Goal: Information Seeking & Learning: Learn about a topic

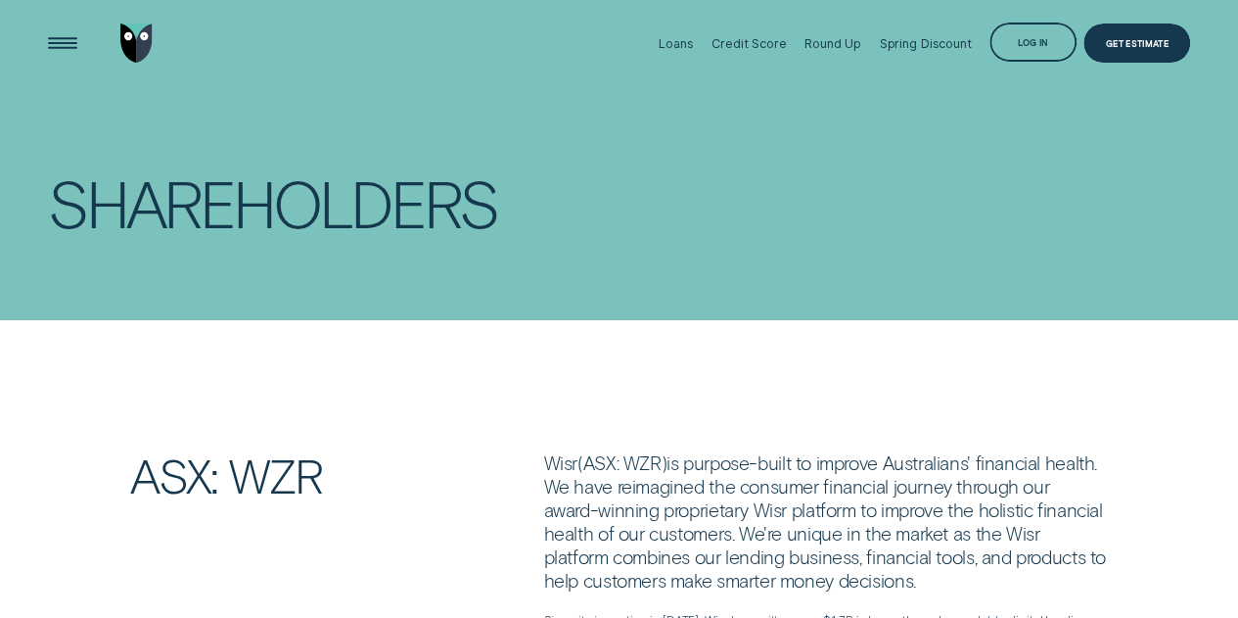
click at [56, 33] on div "Open Menu" at bounding box center [62, 44] width 56 height 56
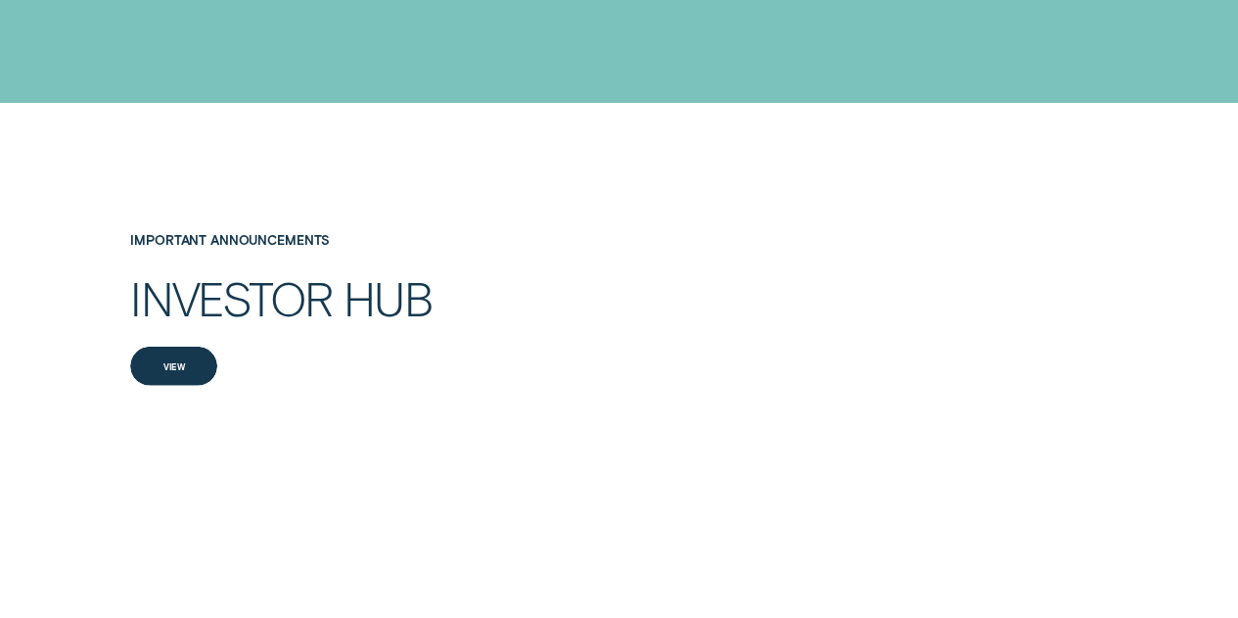
scroll to position [2645, 0]
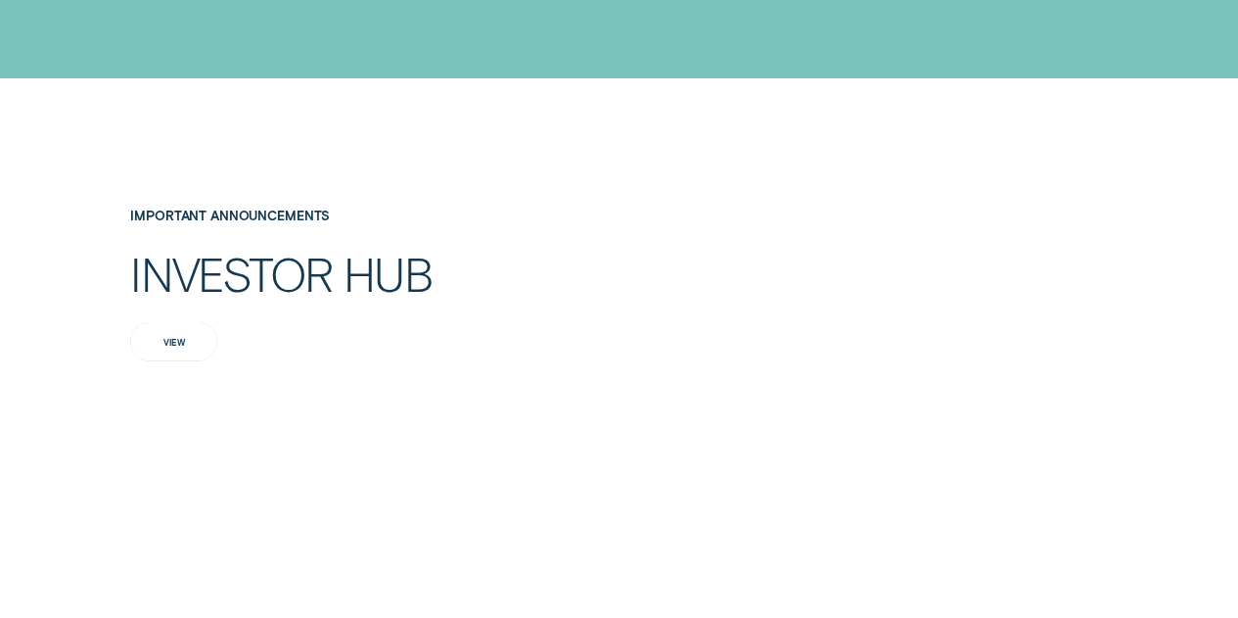
click at [183, 347] on div "View" at bounding box center [173, 341] width 87 height 39
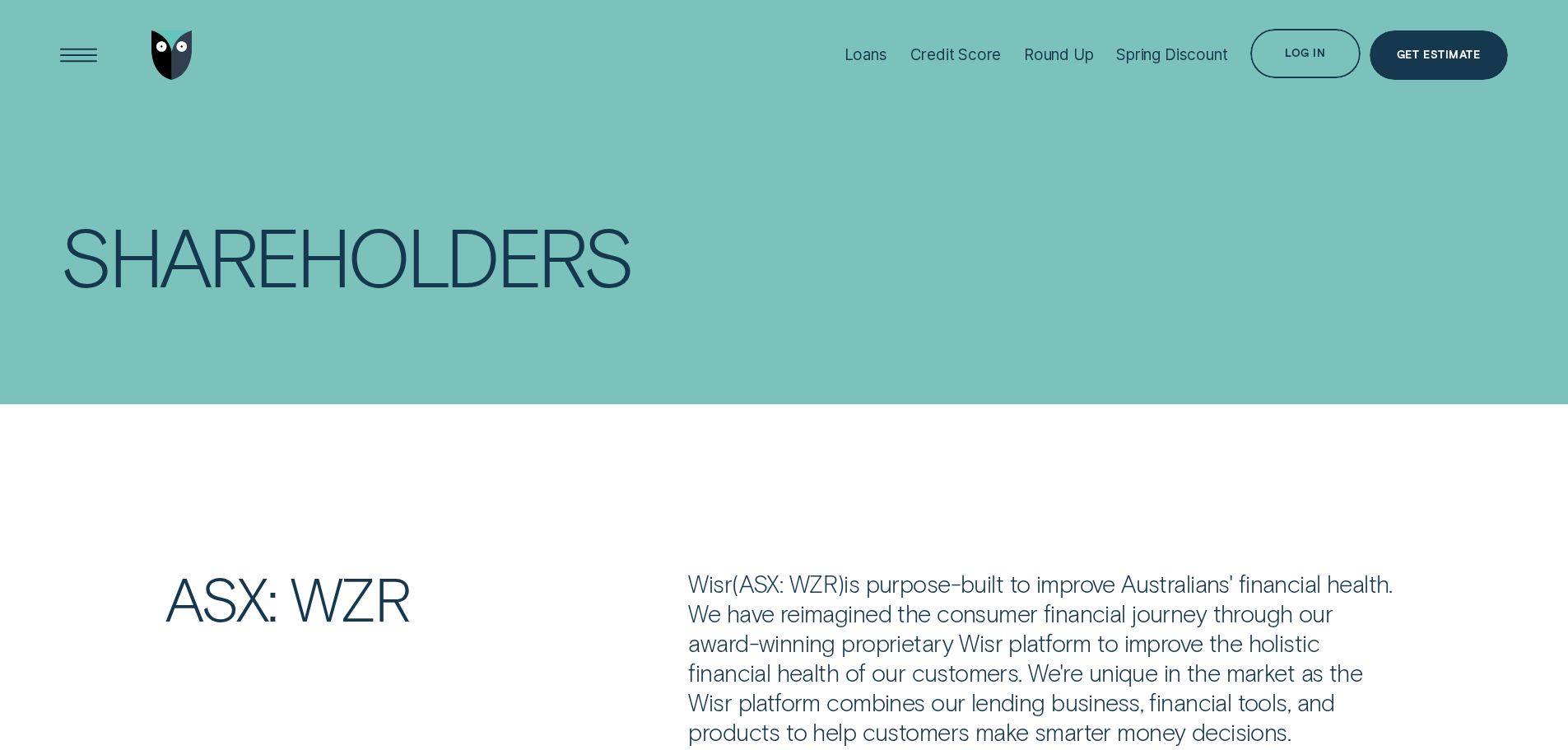
click at [318, 69] on div "Loans Credit Score Round Up Spring Discount Log in Log in Customer Dashboard Vi…" at bounding box center [783, 55] width 1447 height 109
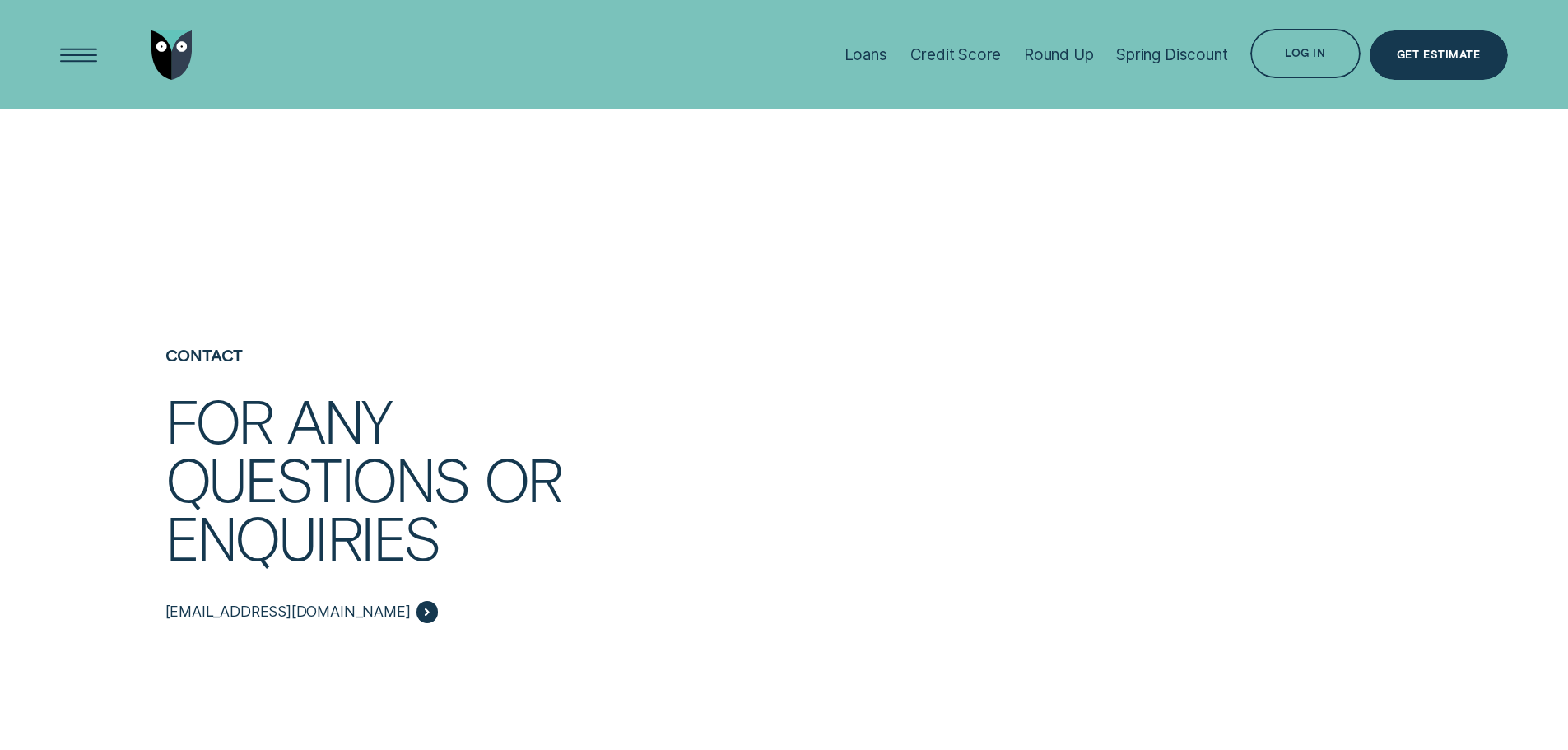
scroll to position [3538, 0]
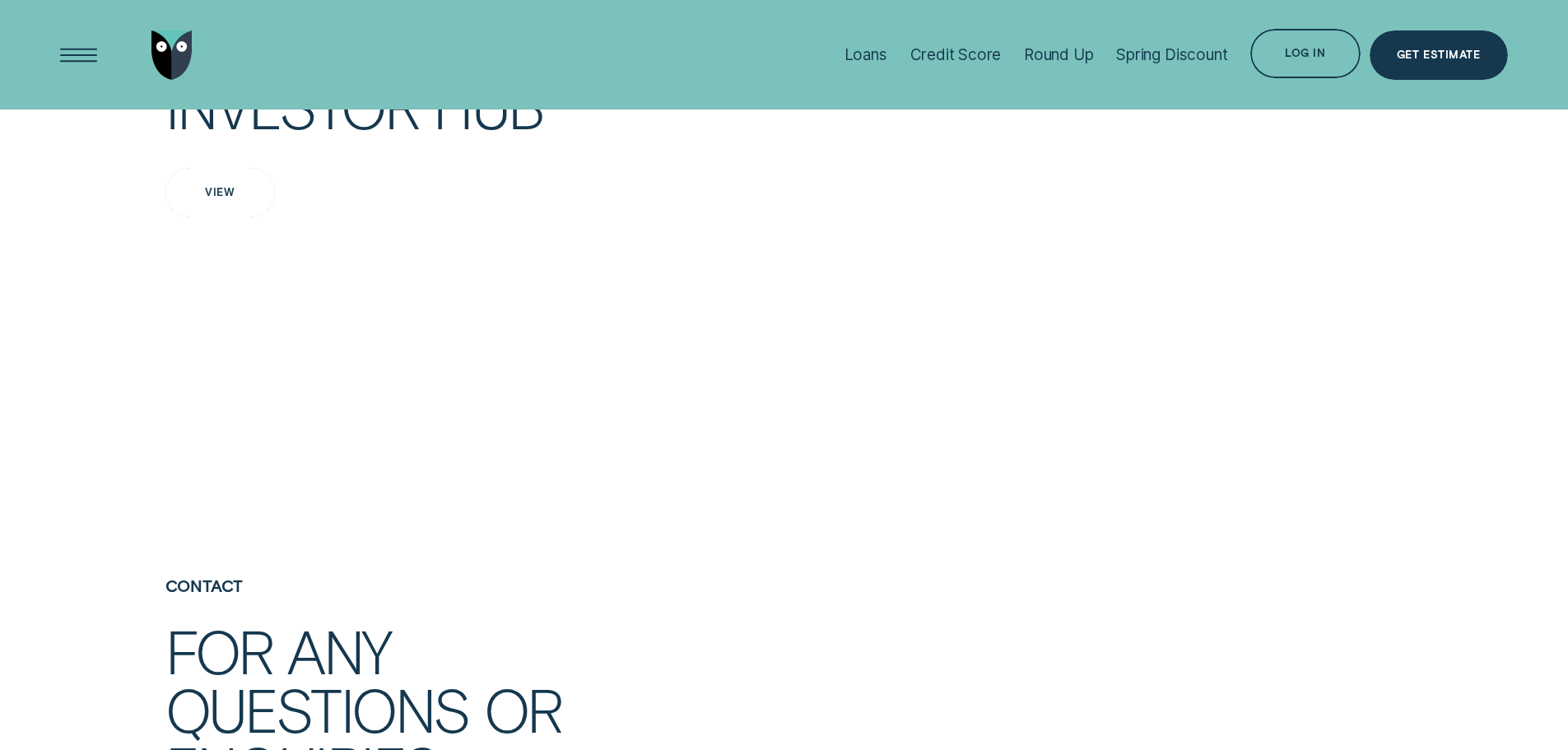
click at [234, 217] on div "View" at bounding box center [220, 193] width 109 height 50
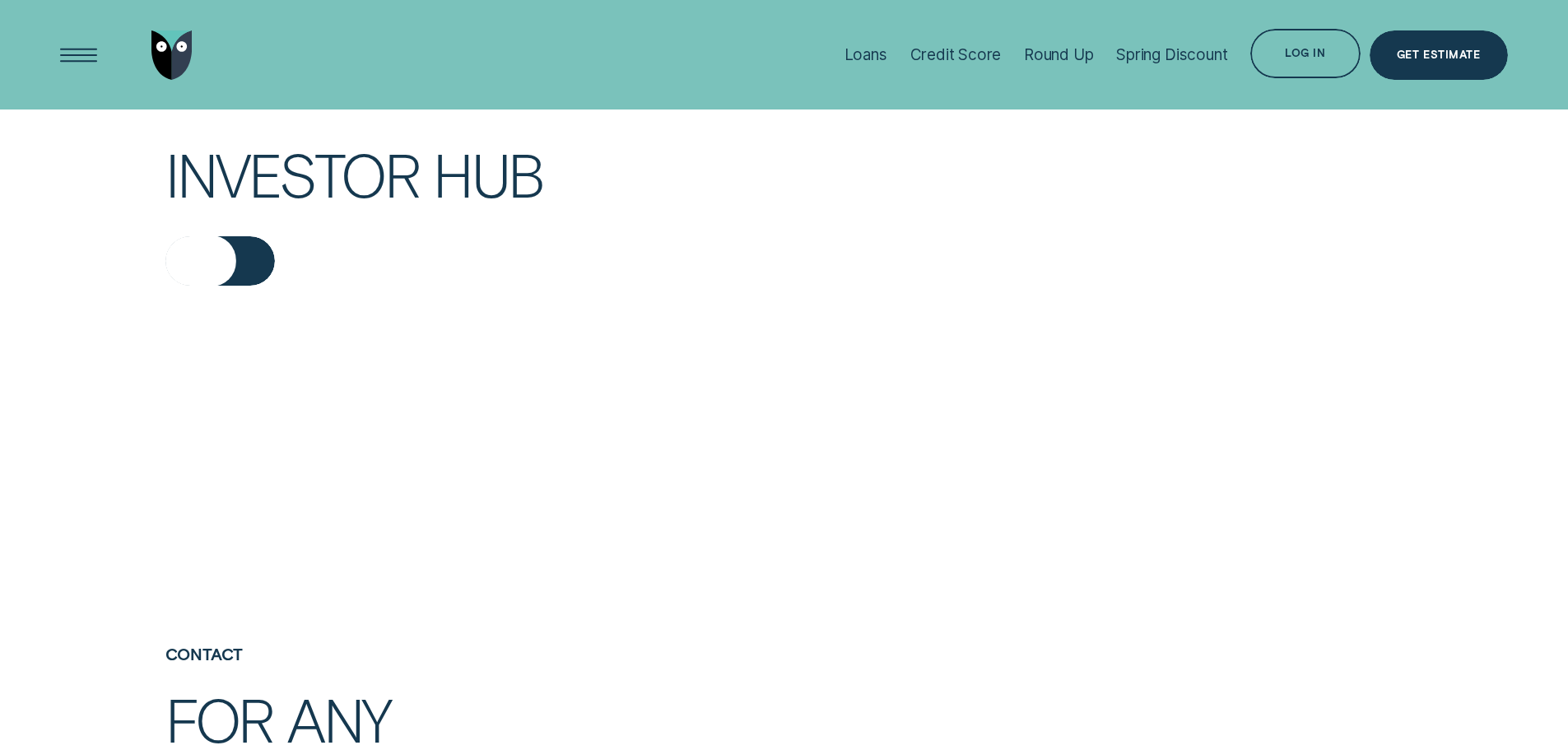
scroll to position [3456, 0]
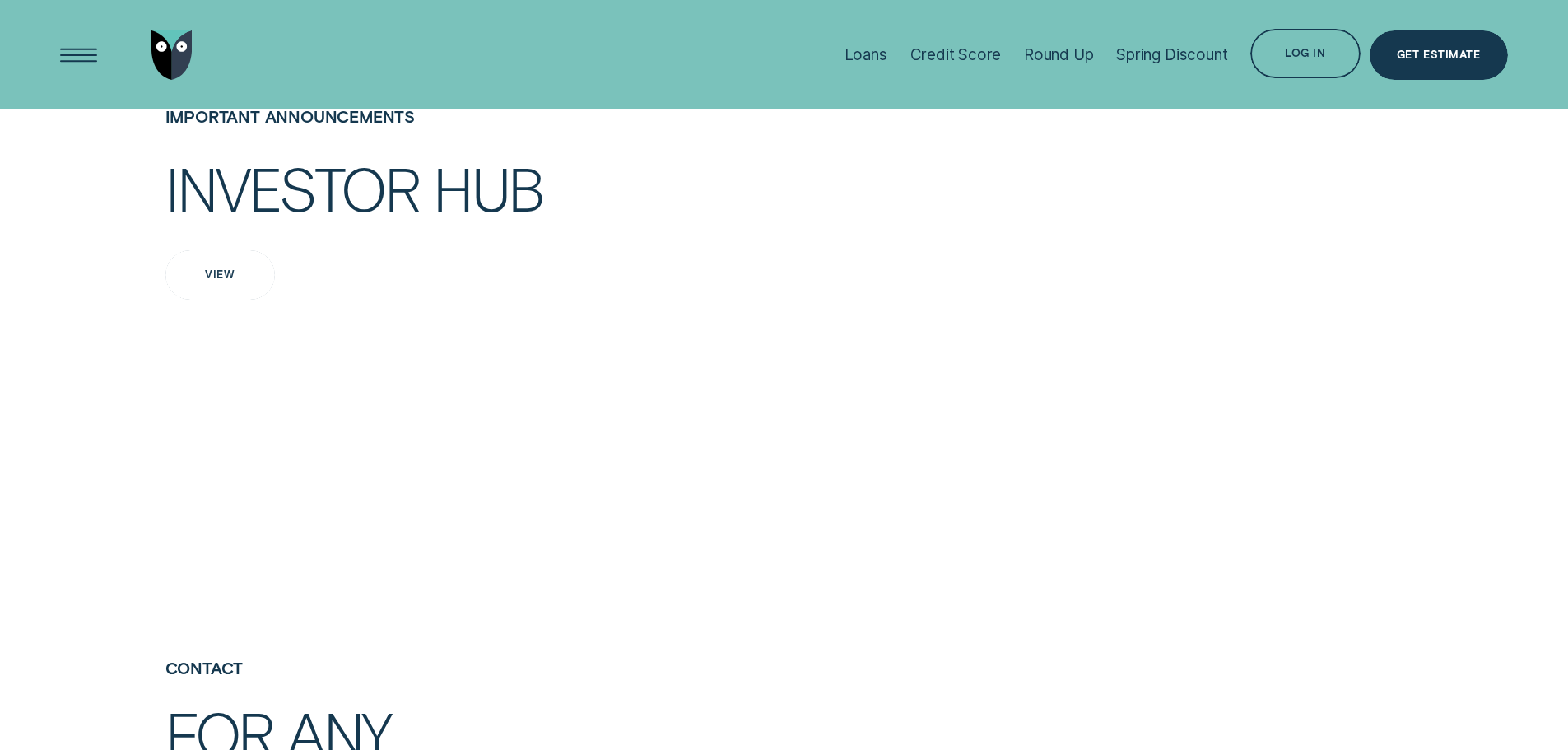
click at [226, 299] on div "View" at bounding box center [220, 275] width 109 height 50
